Goal: Check status: Check status

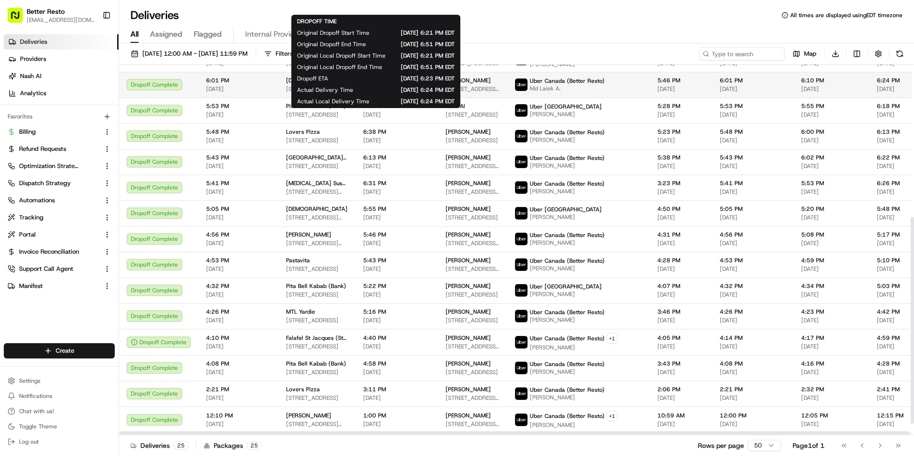
scroll to position [293, 0]
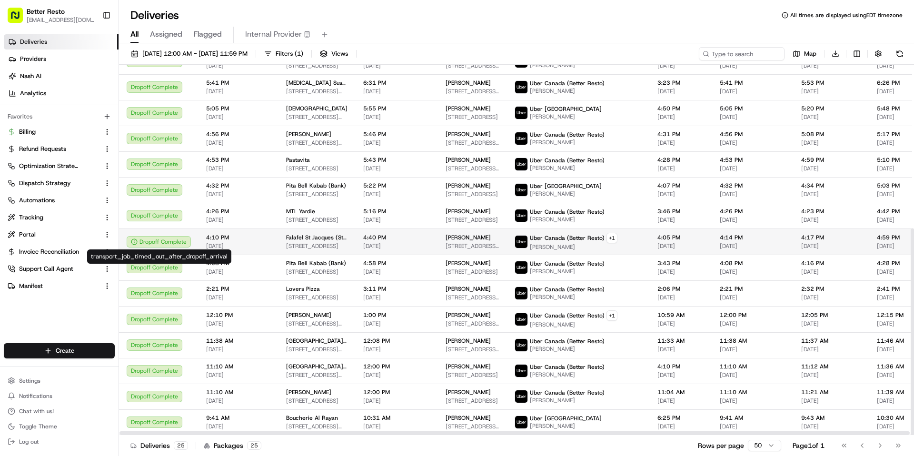
click at [140, 241] on div "Dropoff Complete" at bounding box center [159, 241] width 64 height 11
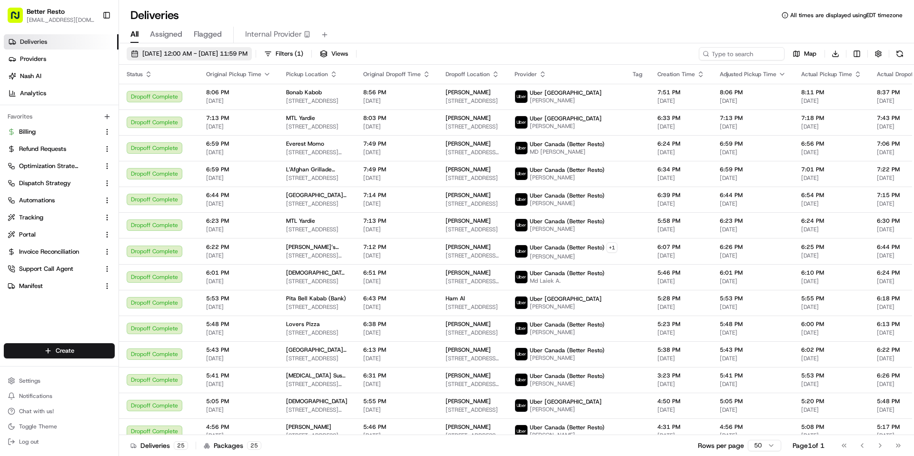
click at [194, 55] on span "[DATE] 12:00 AM - [DATE] 11:59 PM" at bounding box center [194, 53] width 105 height 9
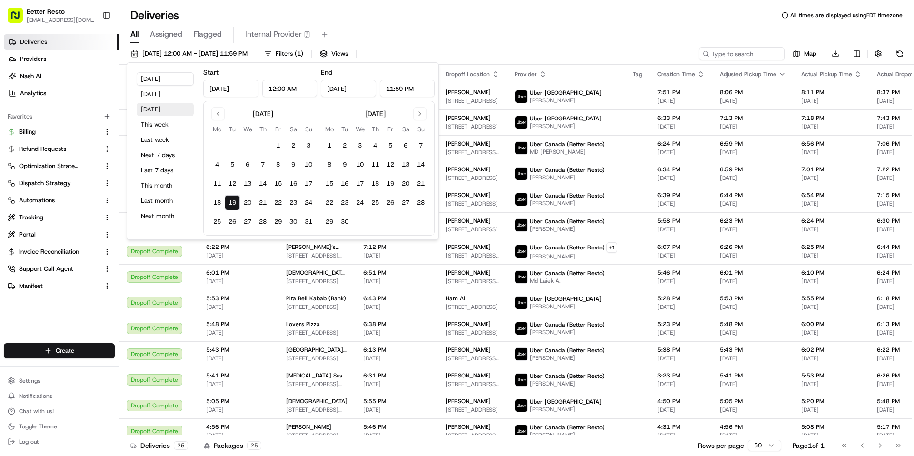
click at [166, 107] on button "[DATE]" at bounding box center [165, 109] width 57 height 13
type input "[DATE]"
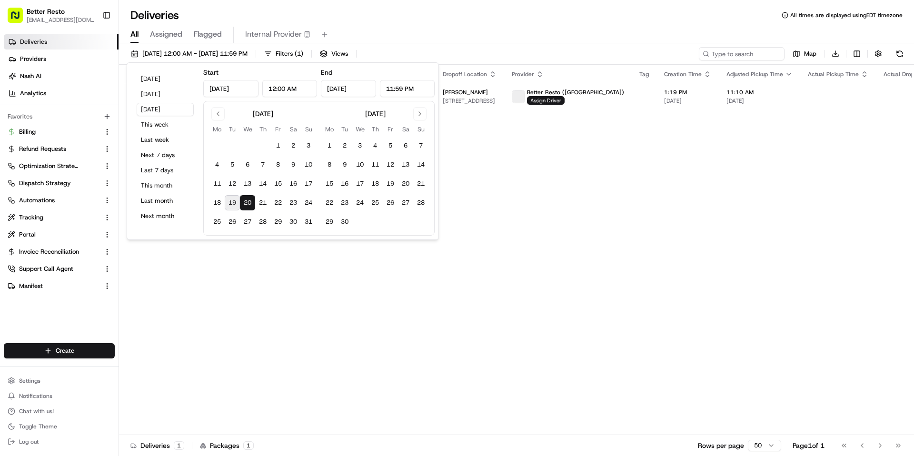
click at [410, 13] on div "Deliveries All times are displayed using EDT timezone" at bounding box center [516, 15] width 795 height 15
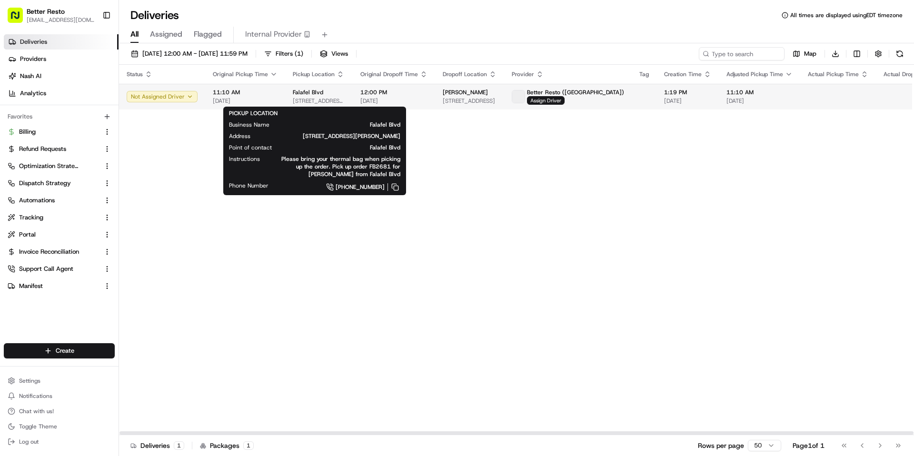
click at [306, 98] on span "[STREET_ADDRESS][PERSON_NAME]" at bounding box center [319, 101] width 52 height 8
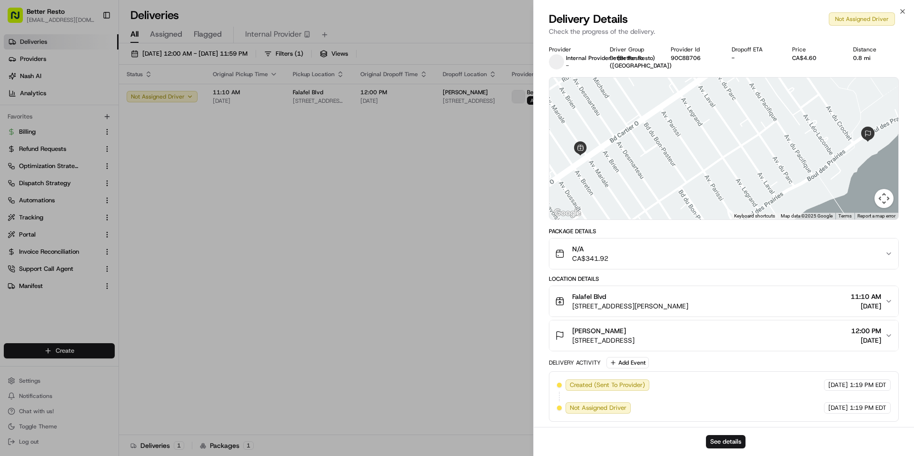
click at [636, 250] on div "N/A CA$341.92" at bounding box center [720, 253] width 330 height 19
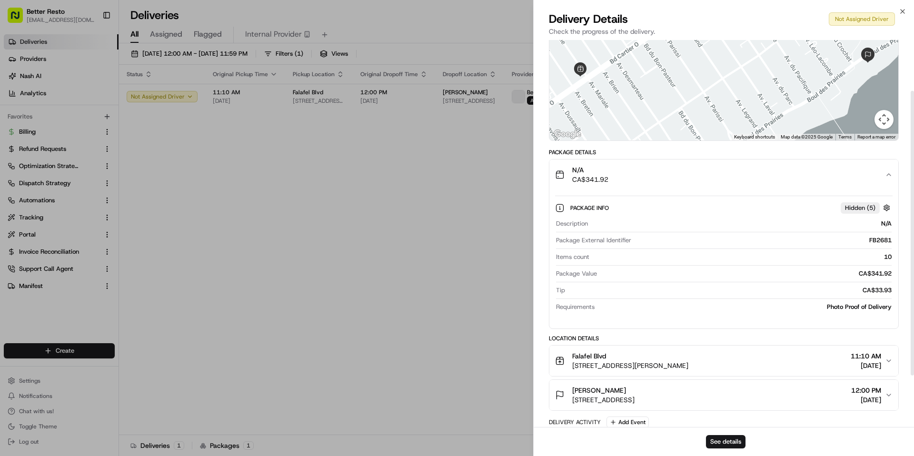
scroll to position [83, 0]
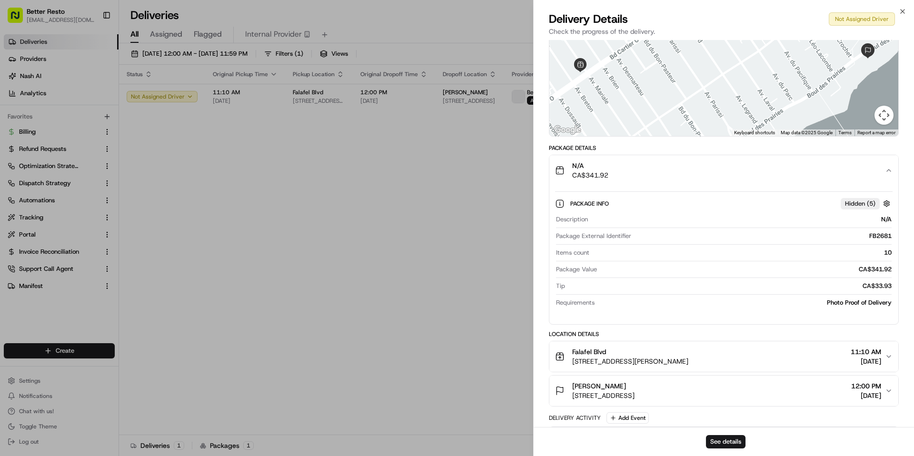
click at [635, 173] on div "N/A CA$341.92" at bounding box center [720, 170] width 330 height 19
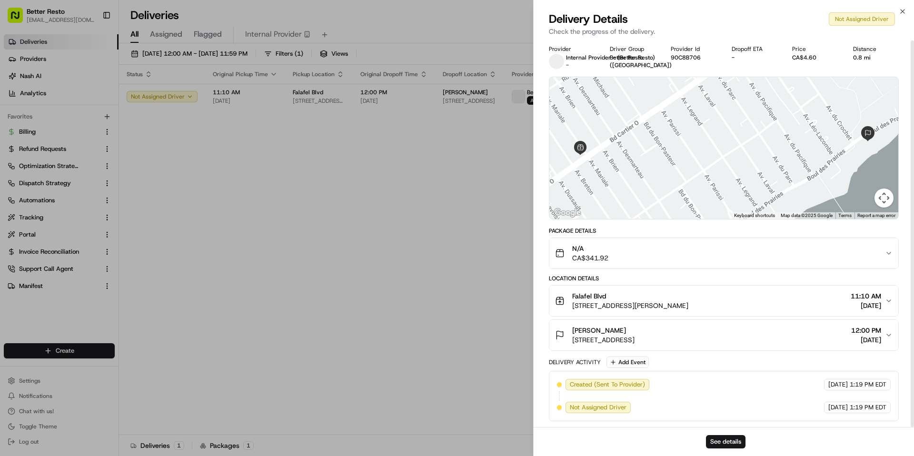
scroll to position [0, 0]
